Goal: Task Accomplishment & Management: Use online tool/utility

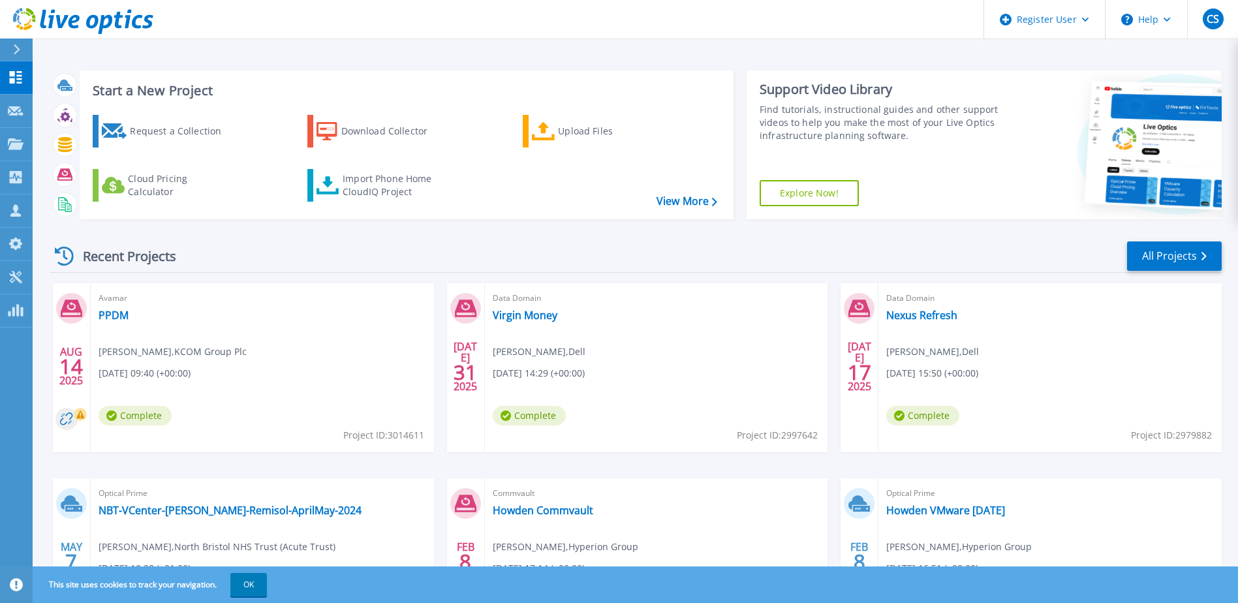
click at [176, 327] on div "Avamar PPDM Paul Stonell , KCOM Group Plc 08/14/2025, 09:40 (+00:00) Complete P…" at bounding box center [262, 367] width 343 height 169
click at [102, 314] on link "PPDM" at bounding box center [114, 315] width 30 height 13
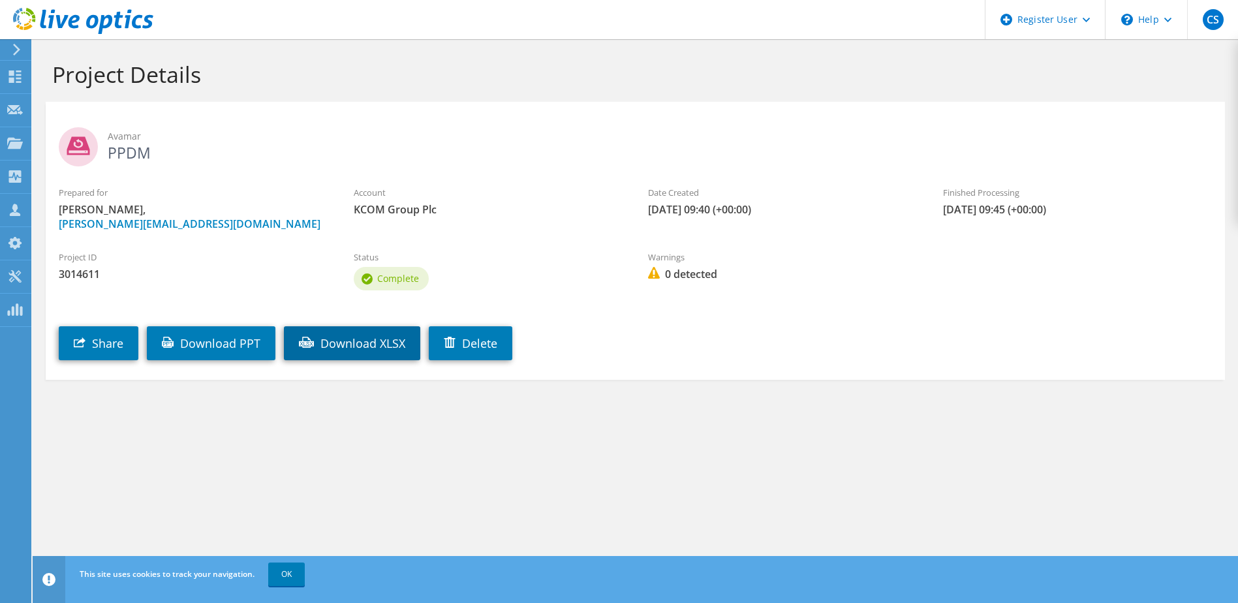
click at [369, 345] on link "Download XLSX" at bounding box center [352, 343] width 136 height 34
click at [241, 345] on link "Download PPT" at bounding box center [211, 343] width 129 height 34
click at [1069, 243] on div "Project ID 3014611 Status Complete Warnings 0 detected" at bounding box center [636, 269] width 1180 height 63
click at [20, 76] on icon at bounding box center [15, 76] width 16 height 12
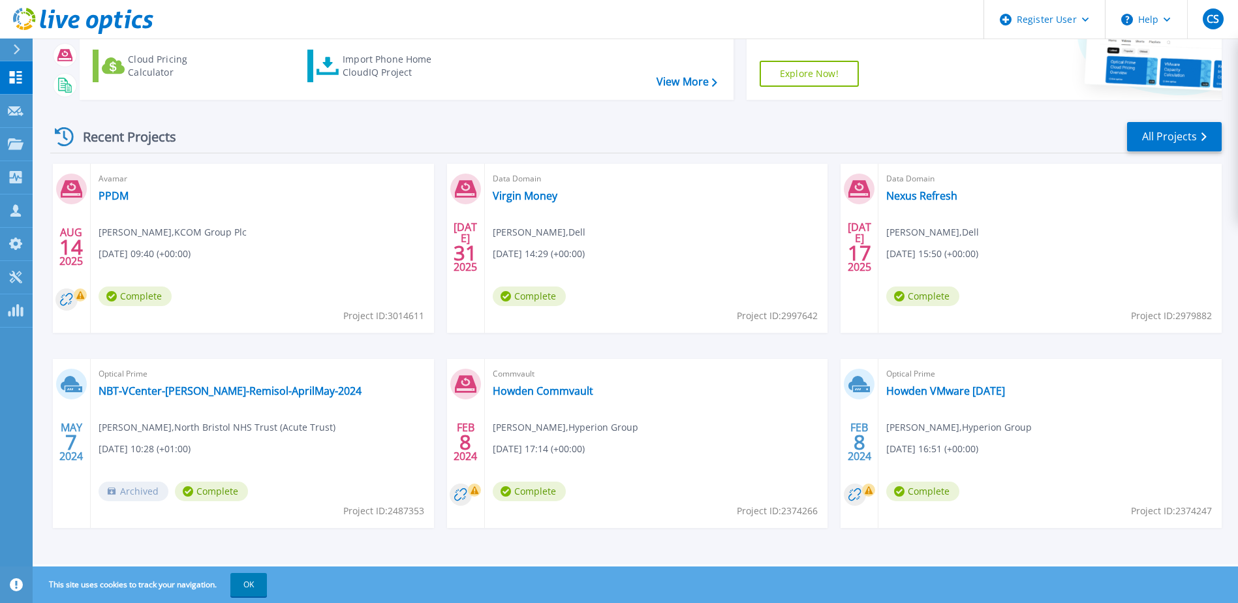
scroll to position [120, 0]
click at [249, 586] on button "OK" at bounding box center [248, 584] width 37 height 23
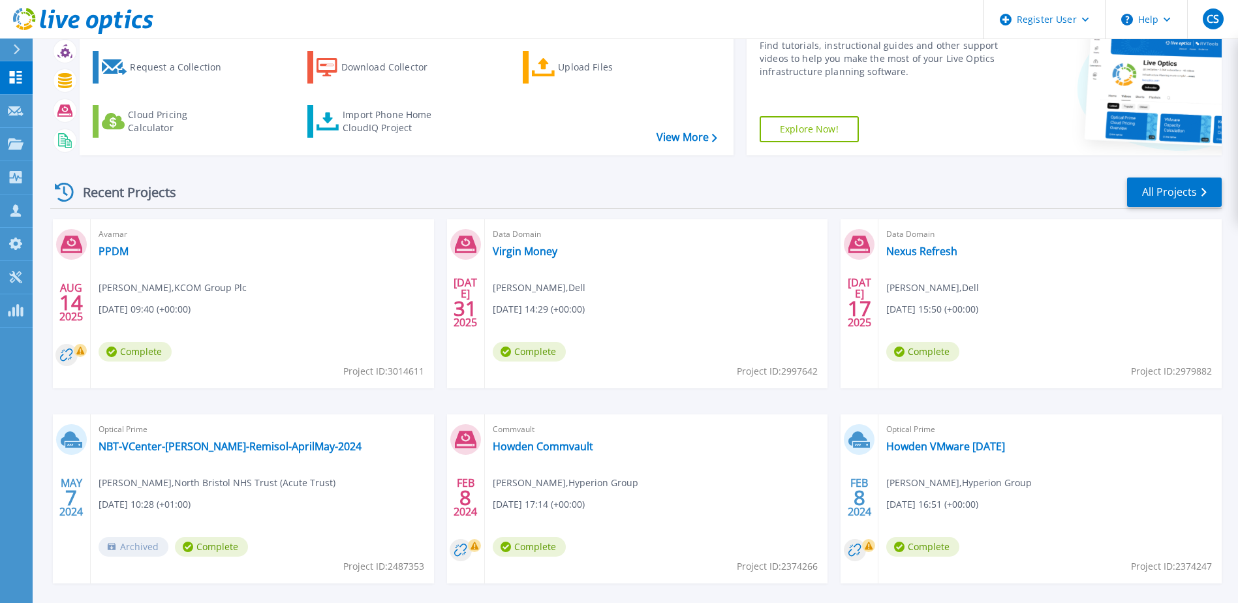
scroll to position [0, 0]
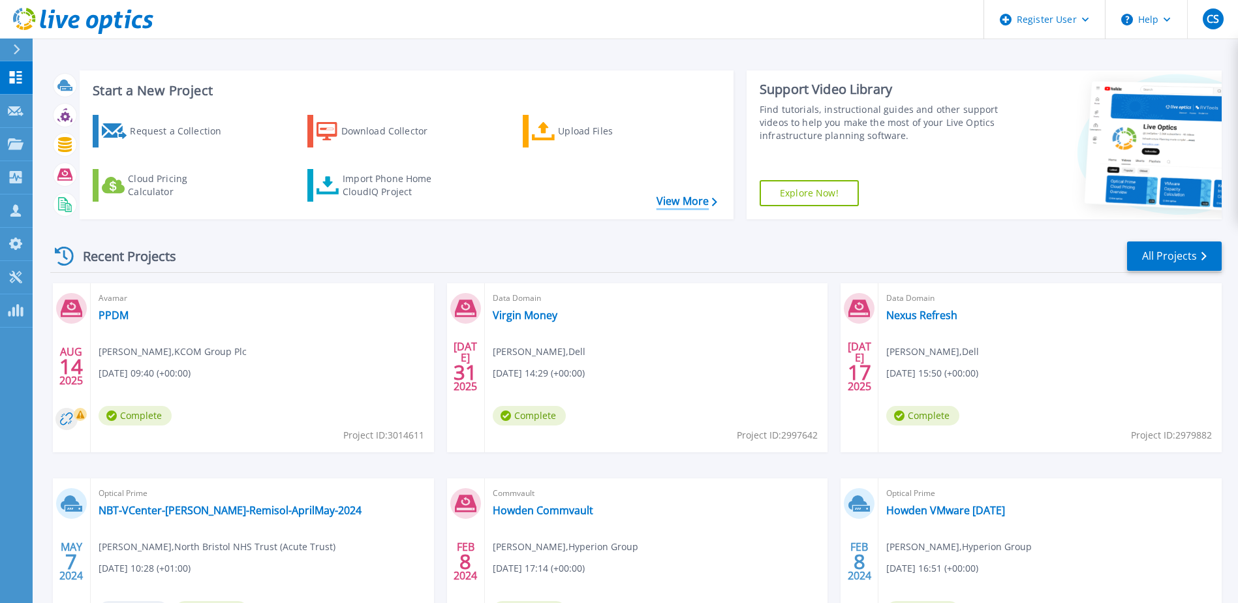
click at [661, 204] on link "View More" at bounding box center [687, 201] width 61 height 12
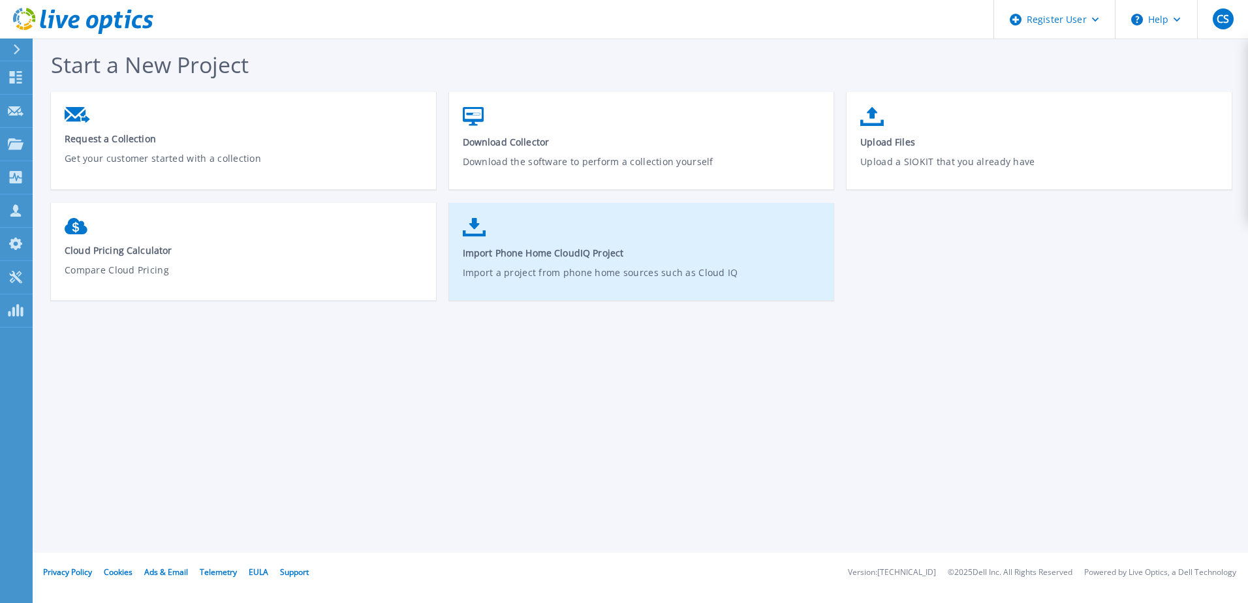
click at [475, 238] on link "Import Phone Home CloudIQ Project Import a project from phone home sources such…" at bounding box center [641, 257] width 385 height 93
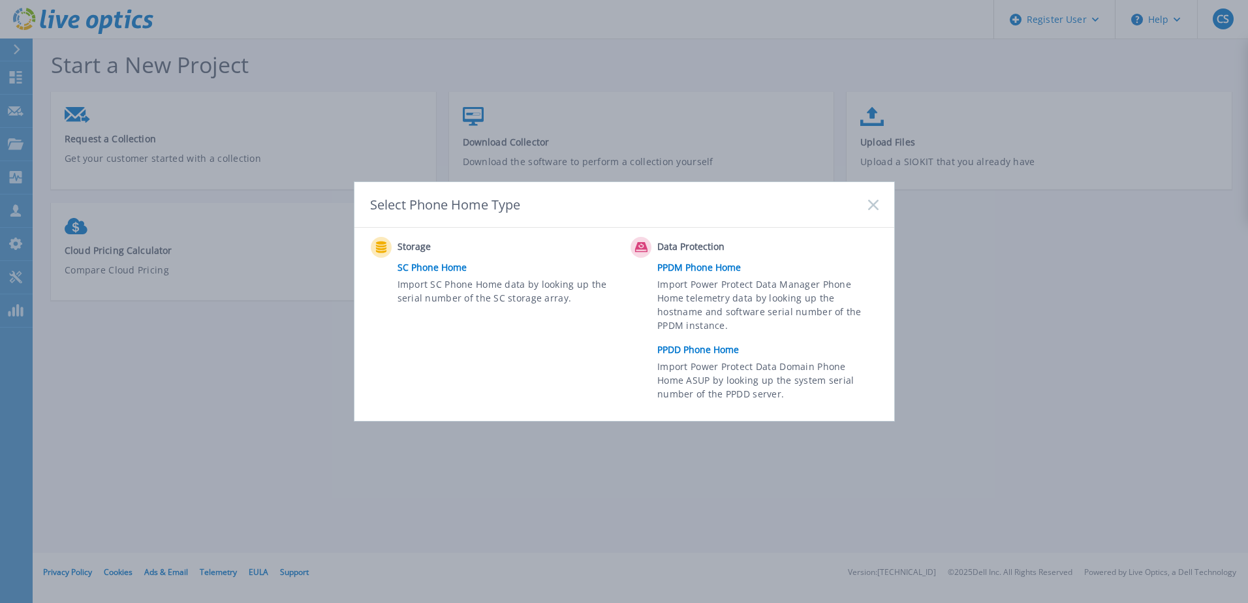
click at [695, 349] on link "PPDD Phone Home" at bounding box center [770, 350] width 227 height 20
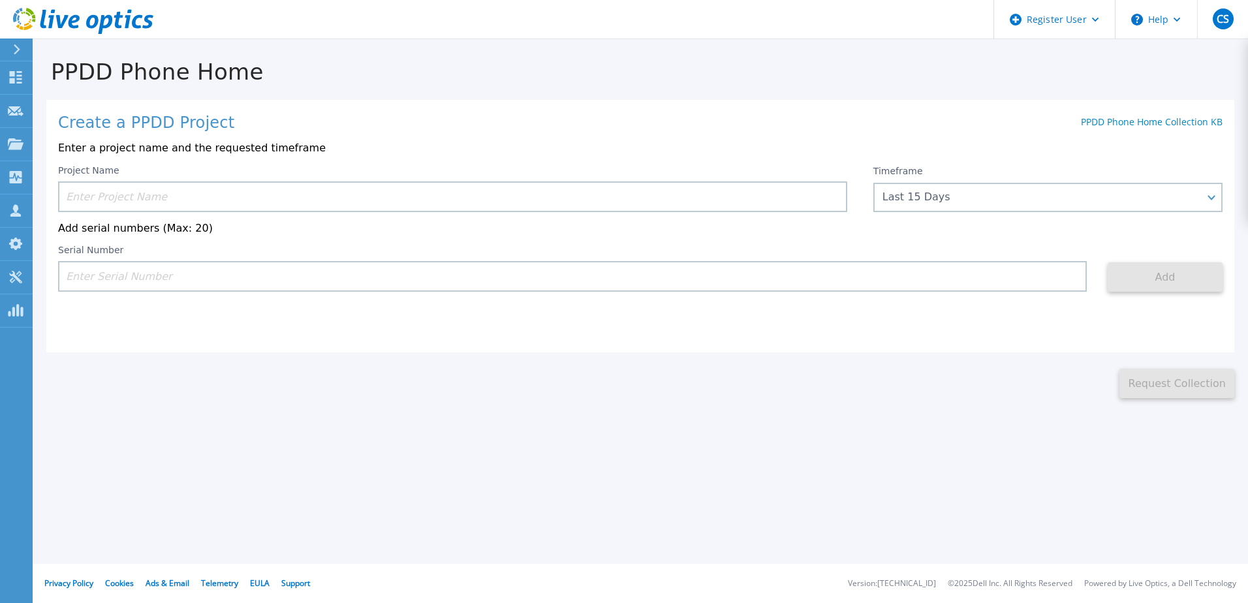
click at [131, 204] on input at bounding box center [452, 196] width 789 height 31
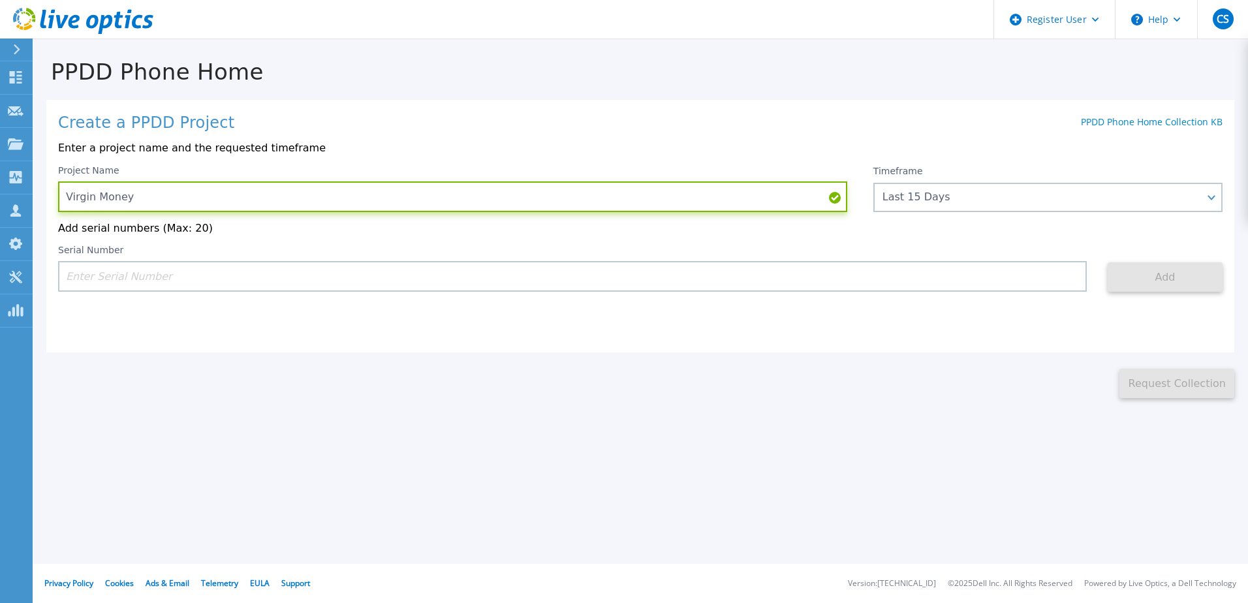
type input "Virgin Money"
click at [80, 274] on input at bounding box center [572, 276] width 1029 height 31
paste input "CKM01211406995"
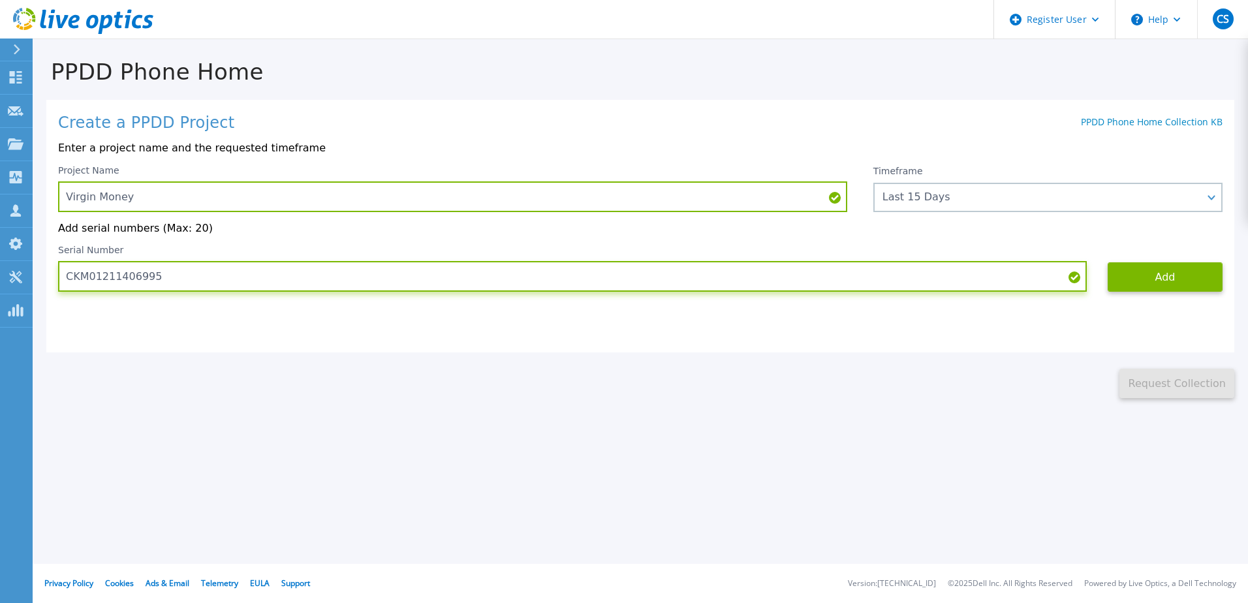
type input "CKM01211406995"
click at [159, 281] on input "CKM01211406995" at bounding box center [572, 276] width 1029 height 31
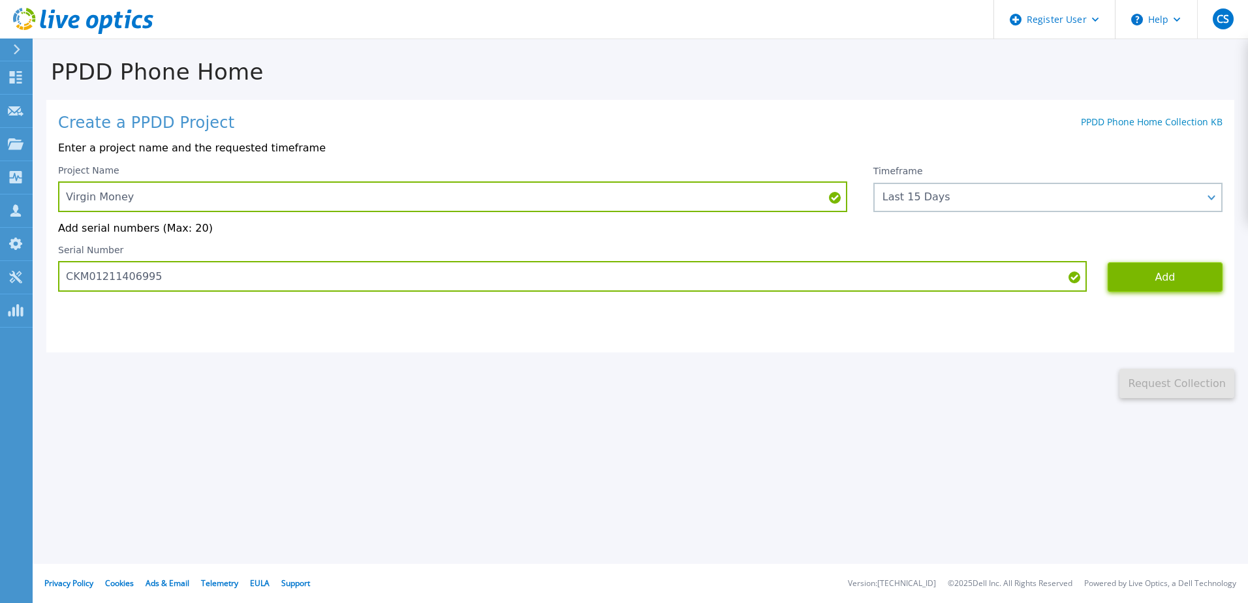
click at [1133, 279] on button "Add" at bounding box center [1165, 276] width 115 height 29
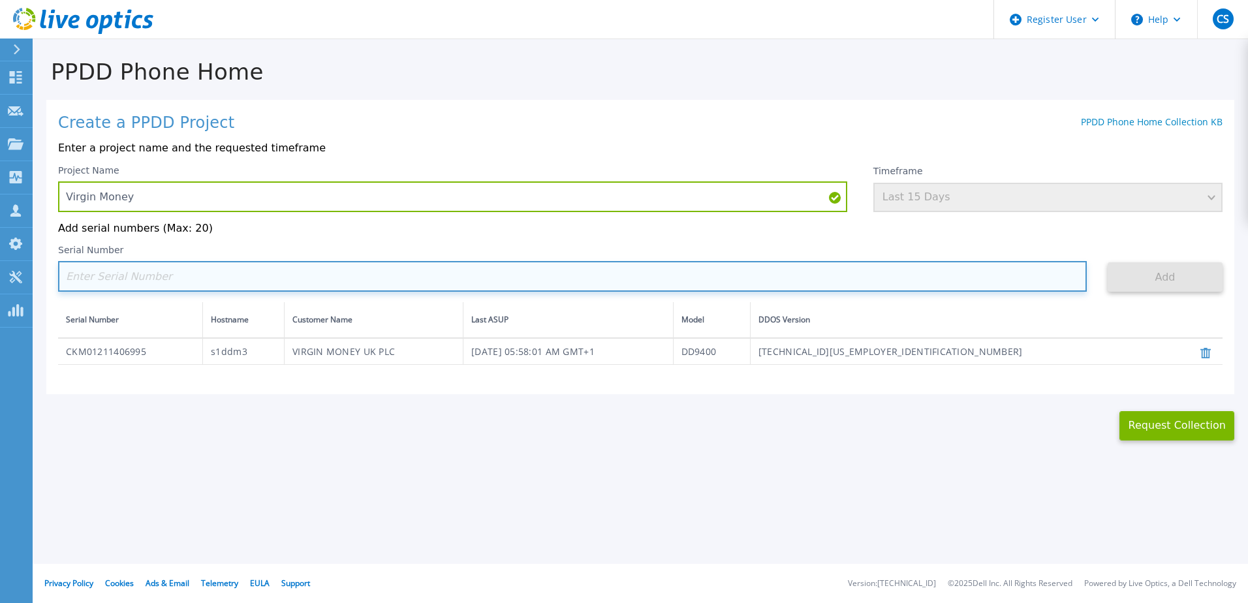
click at [93, 264] on input at bounding box center [572, 276] width 1029 height 31
paste input "CKM01211406984"
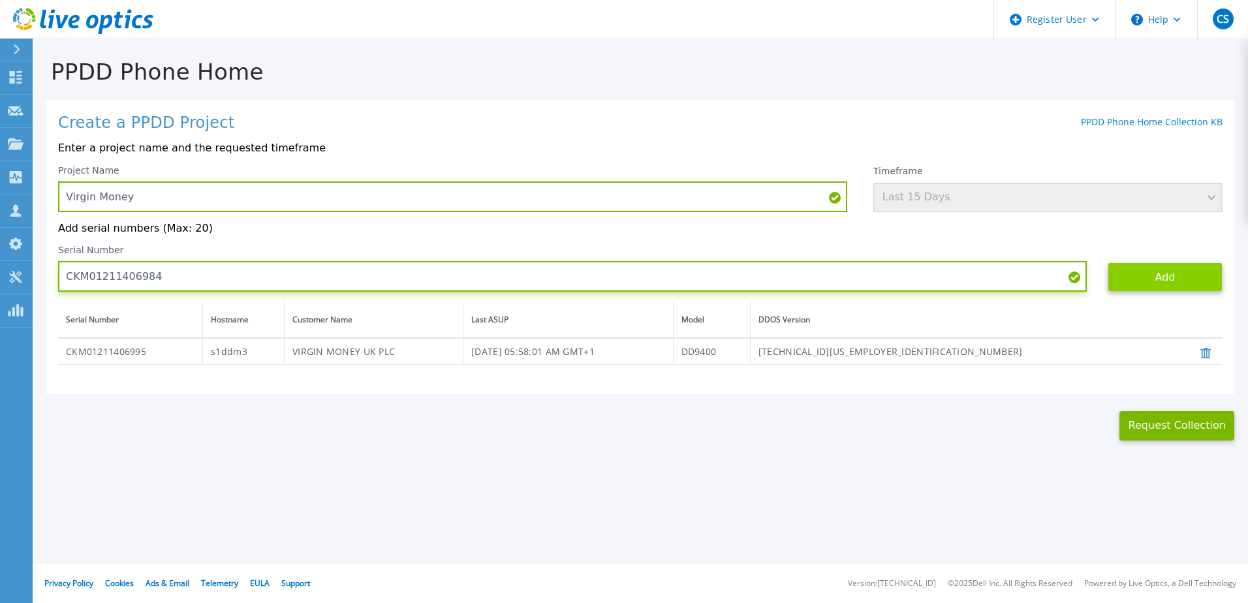
type input "CKM01211406984"
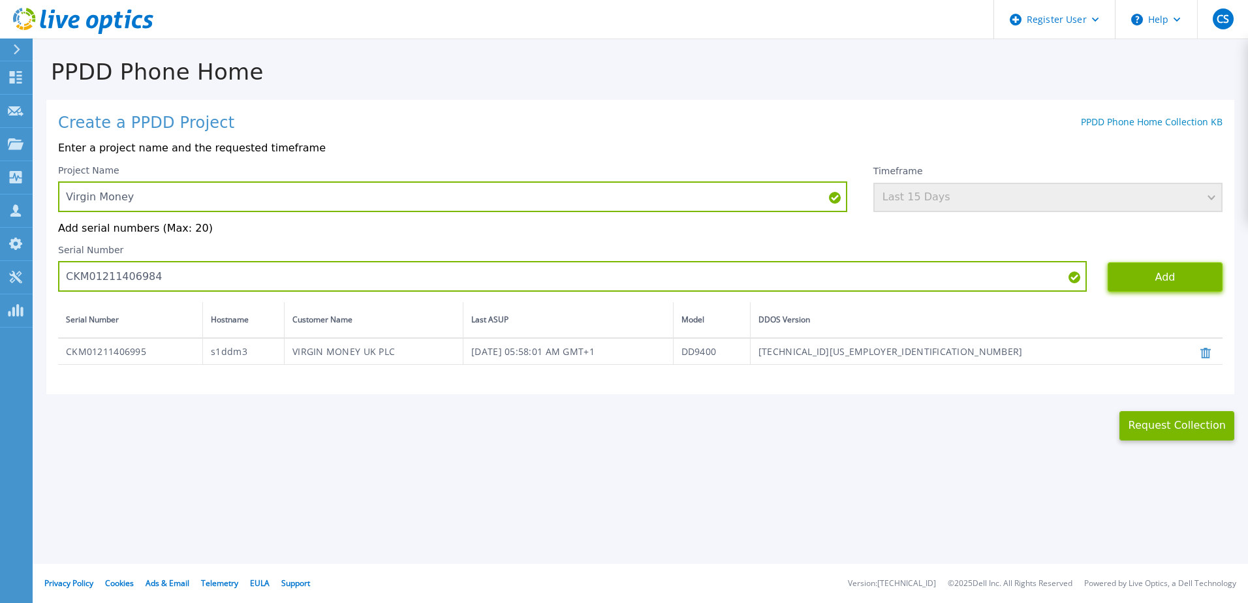
click at [1142, 282] on button "Add" at bounding box center [1165, 276] width 115 height 29
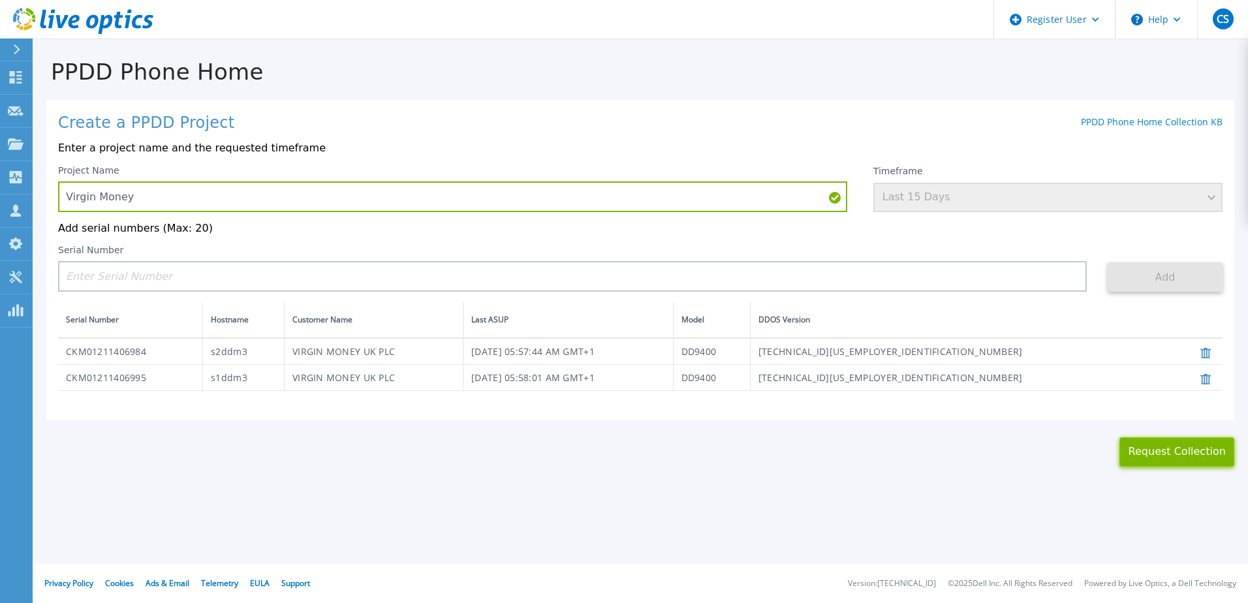
click at [1173, 451] on button "Request Collection" at bounding box center [1176, 451] width 115 height 29
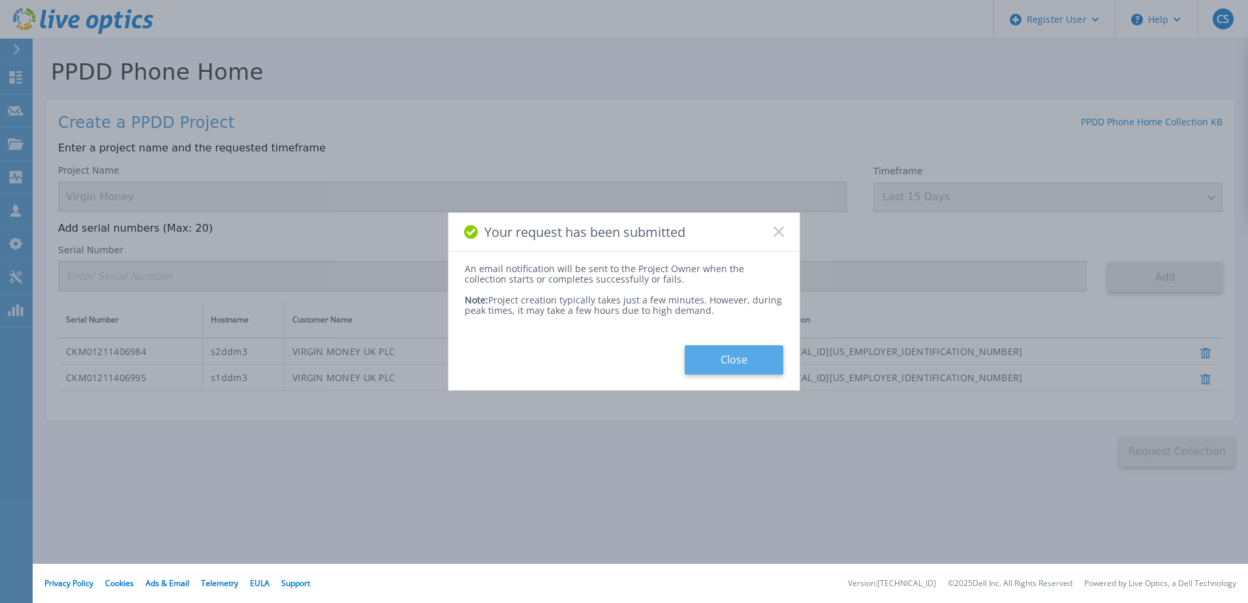
click at [730, 360] on button "Close" at bounding box center [734, 359] width 99 height 29
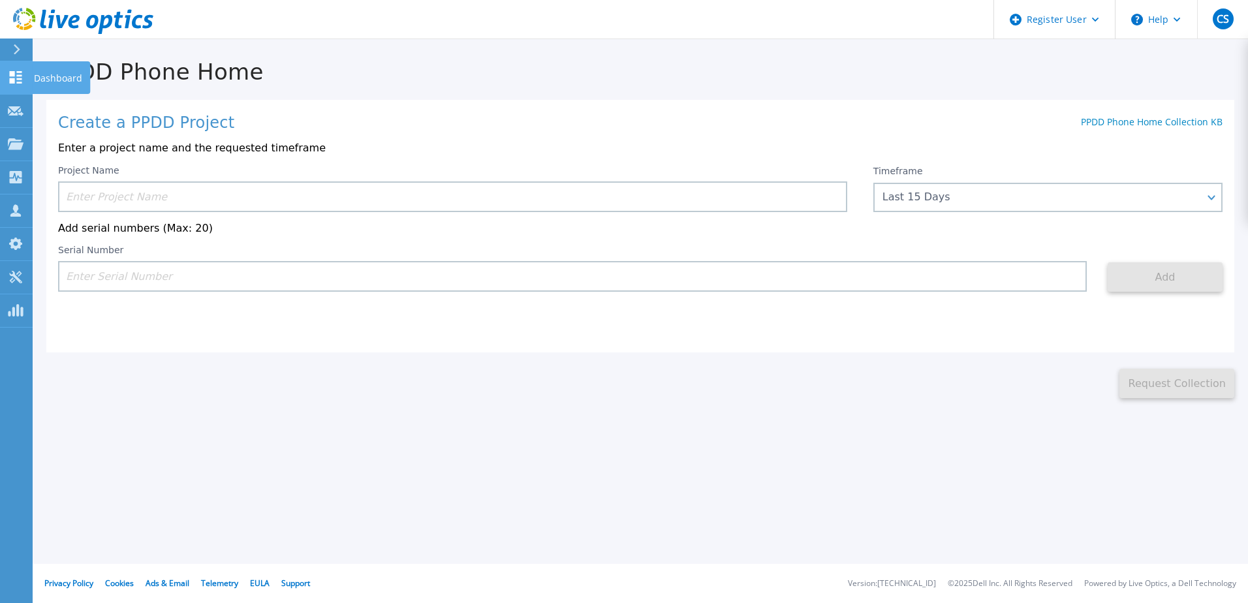
click at [16, 77] on icon at bounding box center [16, 77] width 16 height 12
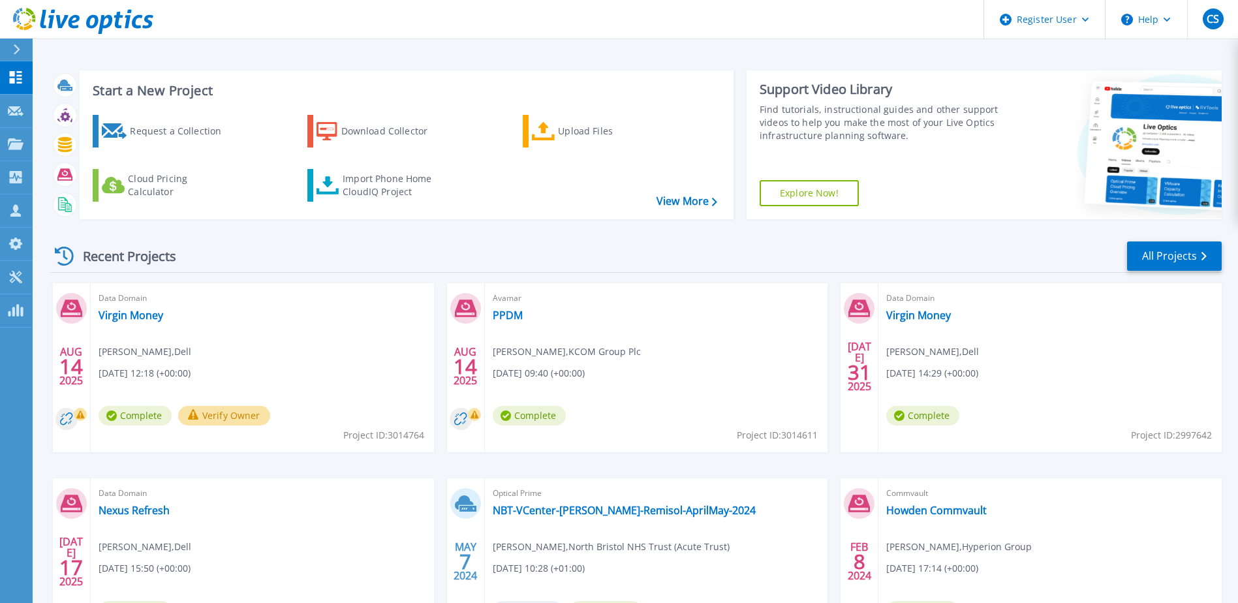
click at [135, 416] on span "Complete" at bounding box center [135, 416] width 73 height 20
click at [139, 315] on link "Virgin Money" at bounding box center [131, 315] width 65 height 13
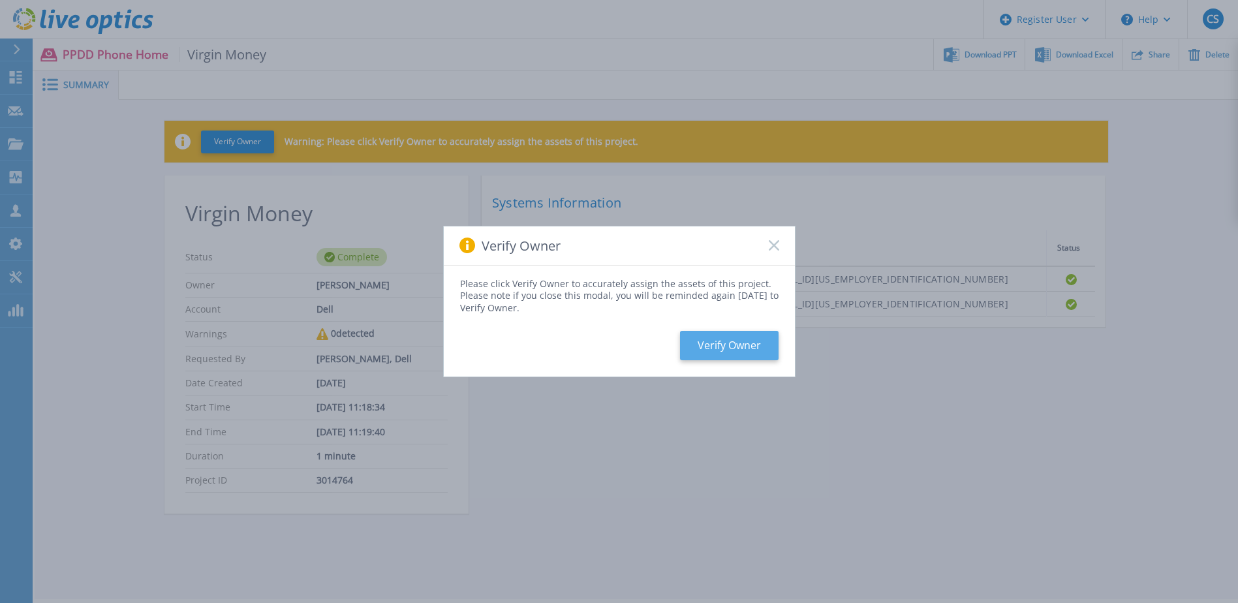
click at [713, 344] on button "Verify Owner" at bounding box center [729, 345] width 99 height 29
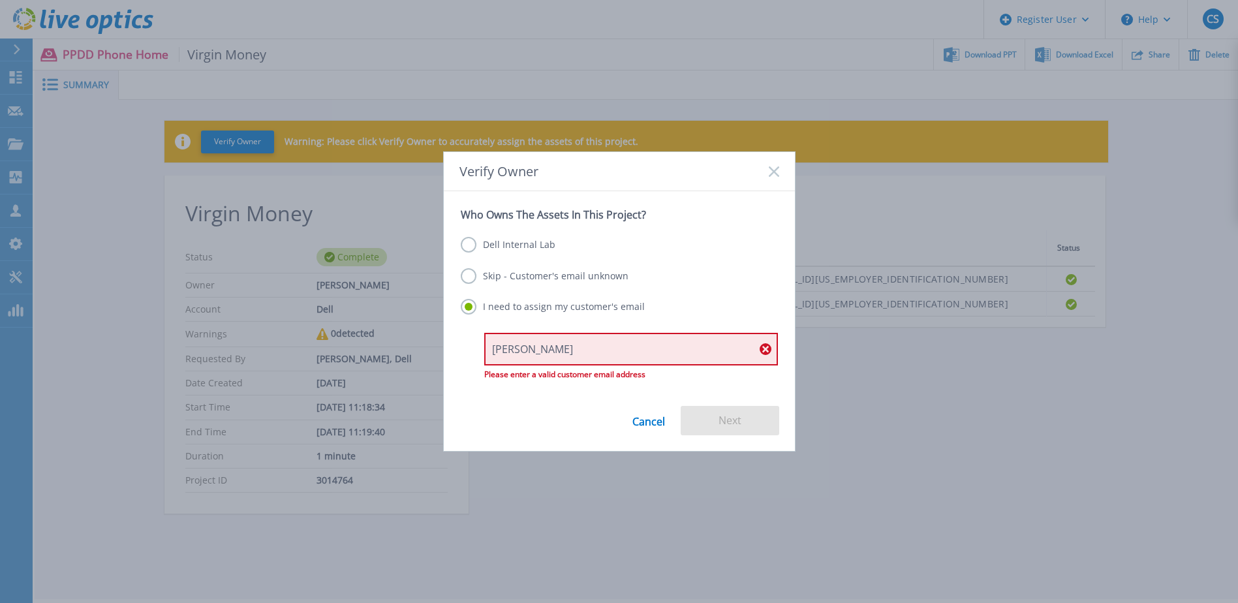
type input "[PERSON_NAME][EMAIL_ADDRESS][PERSON_NAME][DOMAIN_NAME]"
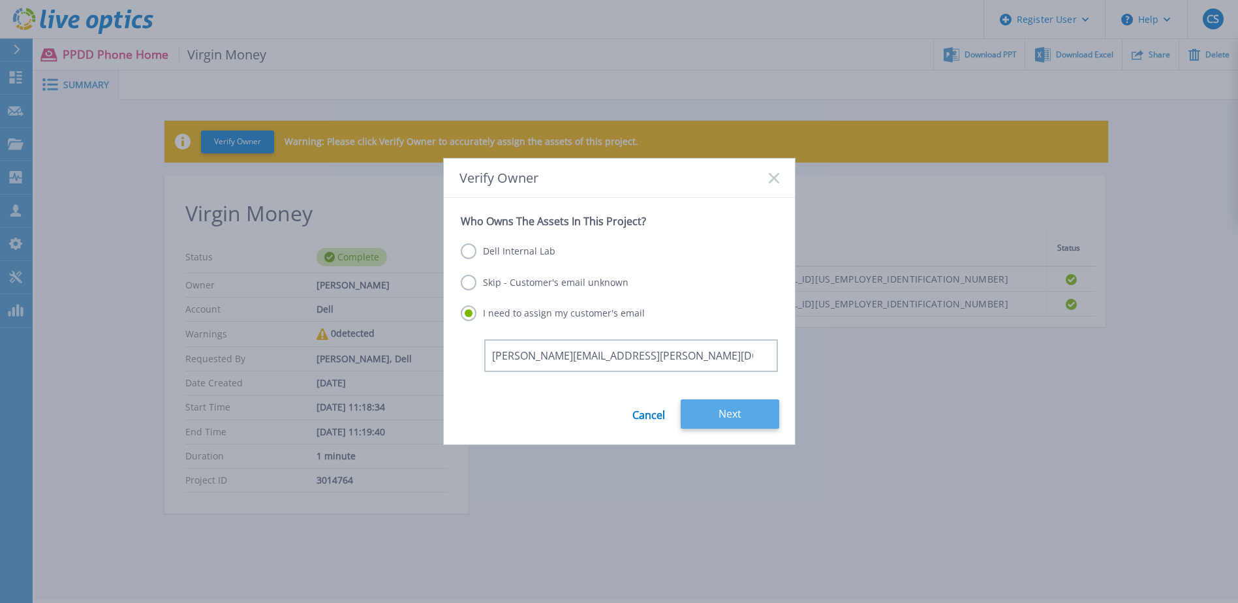
click at [718, 413] on button "Next" at bounding box center [730, 413] width 99 height 29
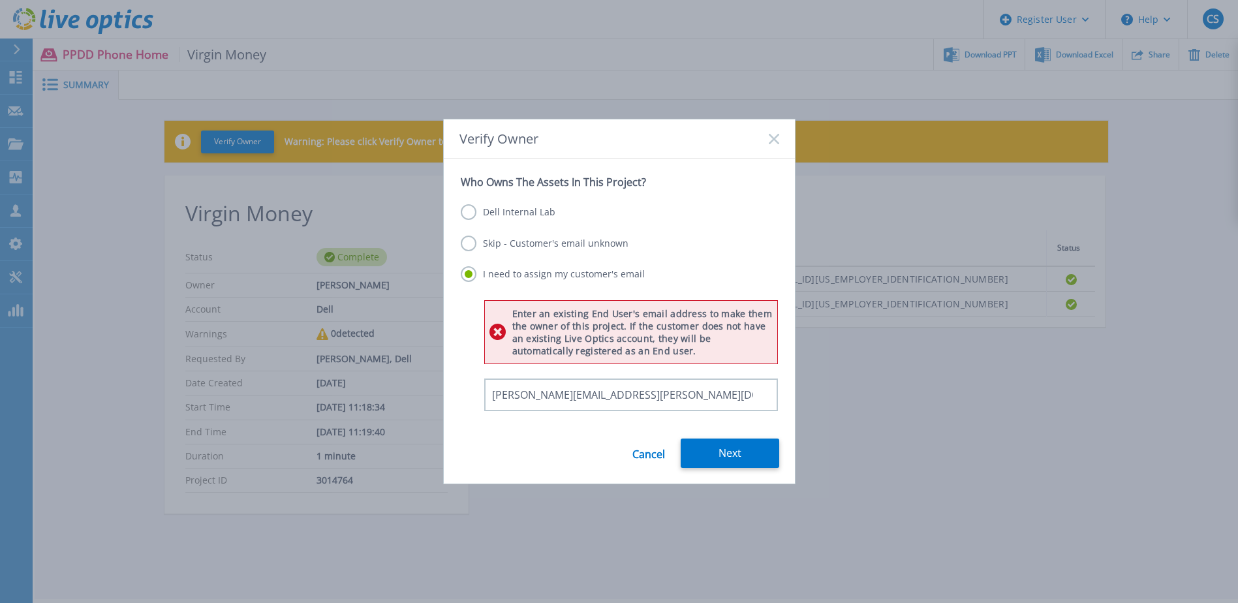
click at [471, 210] on label "Dell Internal Lab" at bounding box center [508, 212] width 95 height 16
click at [0, 0] on input "Dell Internal Lab" at bounding box center [0, 0] width 0 height 0
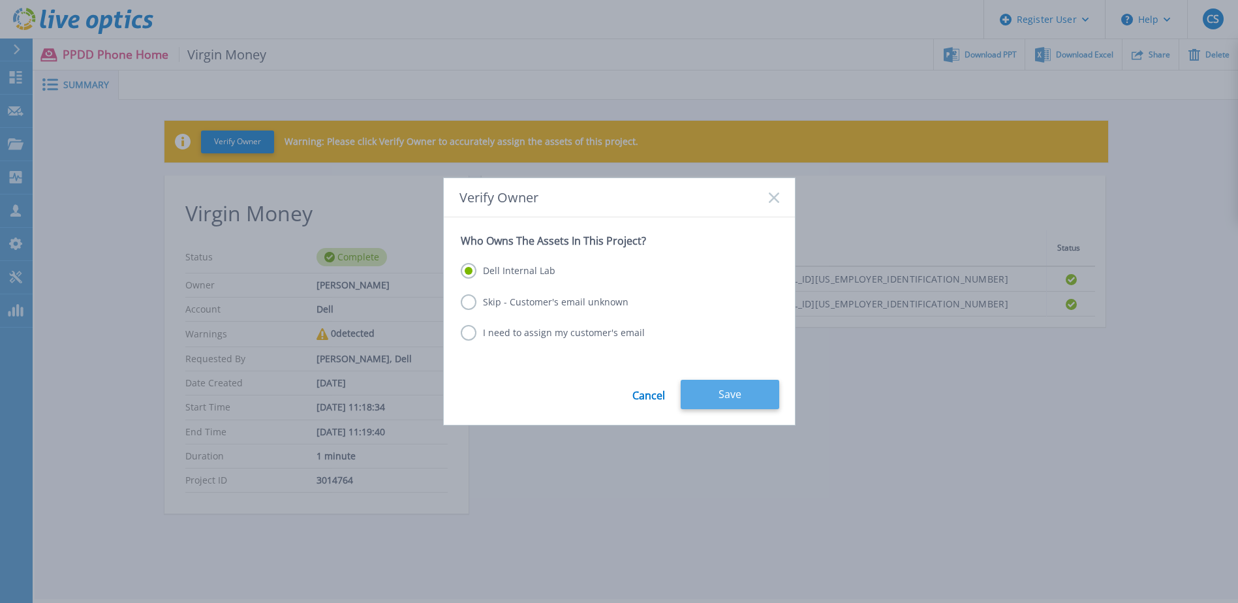
click at [728, 396] on button "Save" at bounding box center [730, 394] width 99 height 29
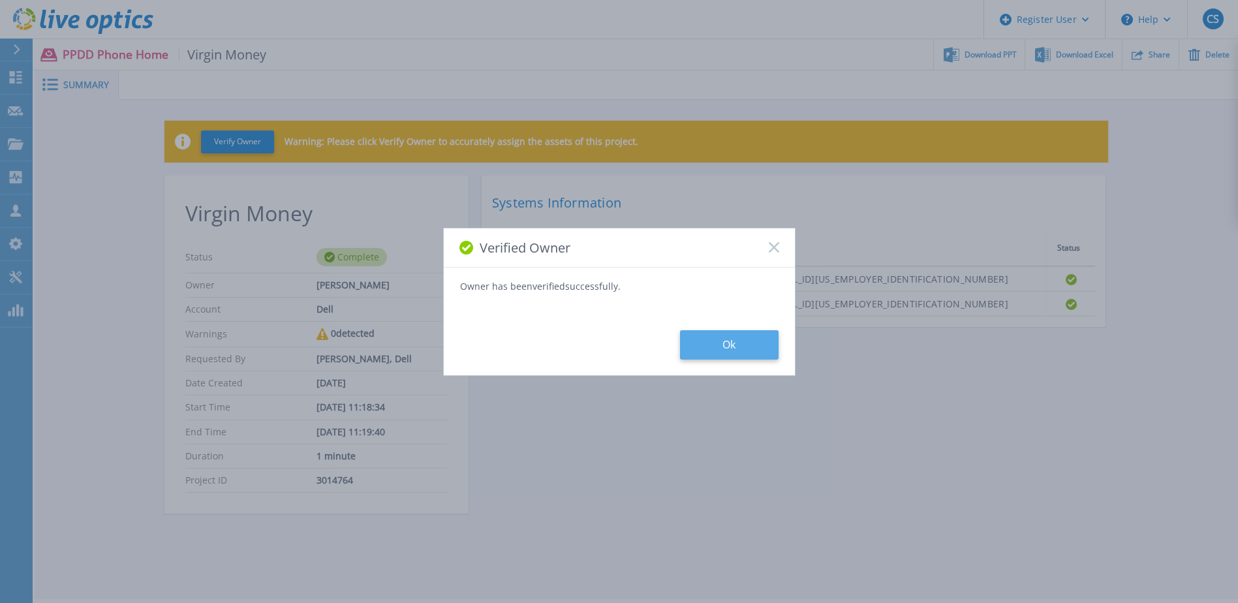
click at [741, 346] on button "Ok" at bounding box center [729, 344] width 99 height 29
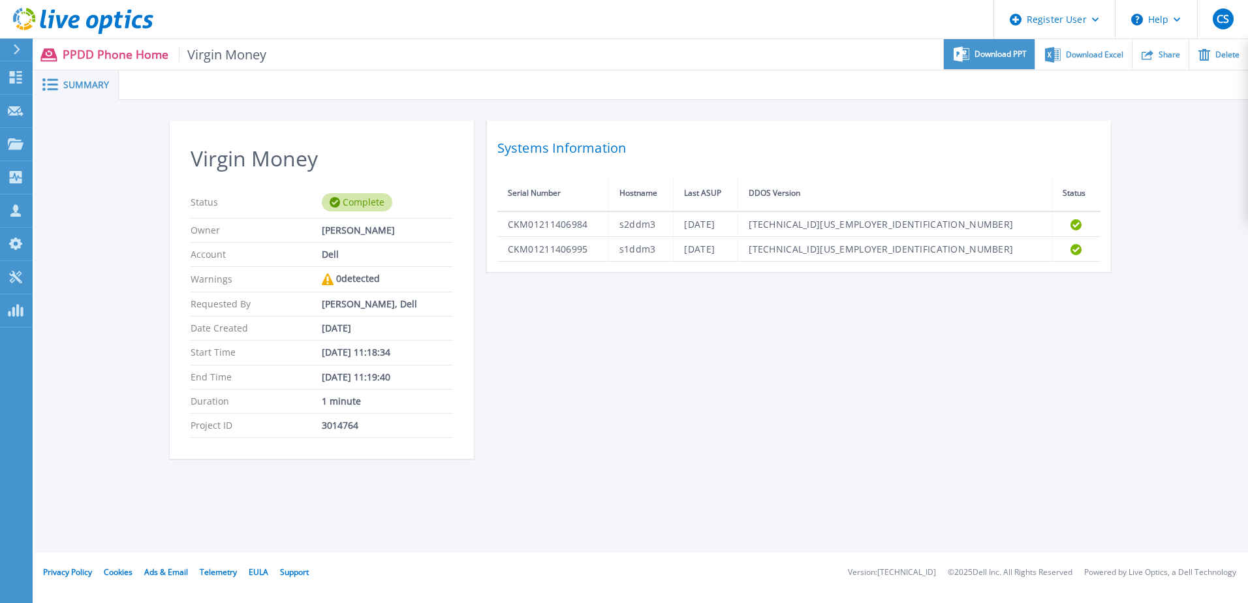
click at [996, 56] on span "Download PPT" at bounding box center [1001, 54] width 52 height 8
